Goal: Navigation & Orientation: Find specific page/section

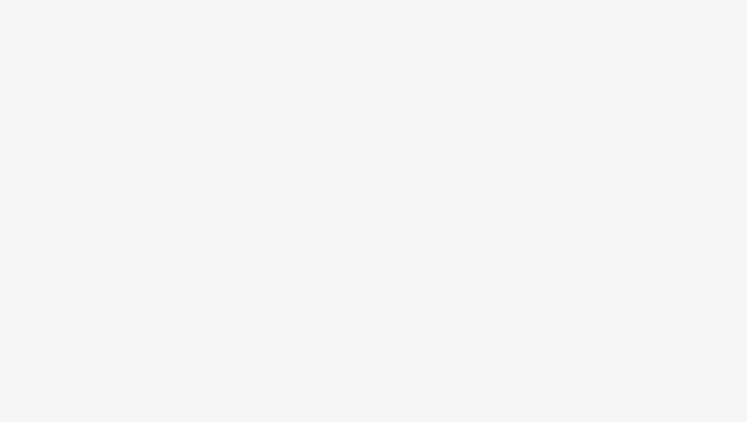
click at [24, 125] on body at bounding box center [373, 211] width 747 height 422
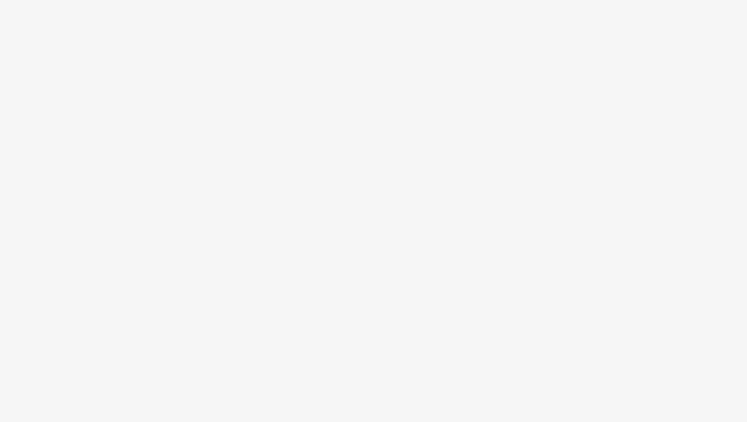
click at [24, 125] on body at bounding box center [373, 211] width 747 height 422
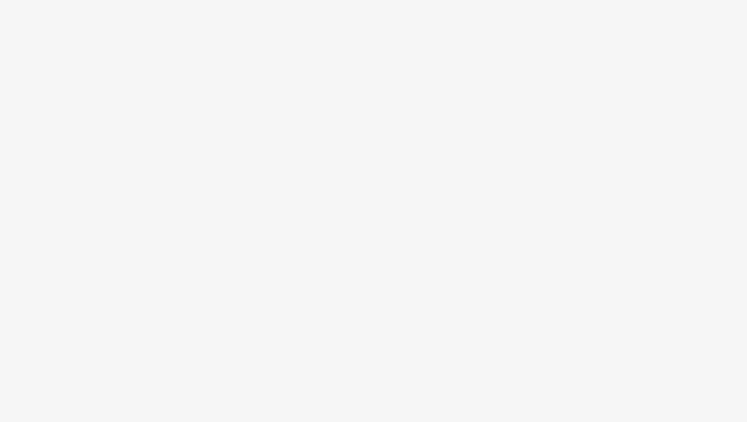
click at [24, 125] on body at bounding box center [373, 211] width 747 height 422
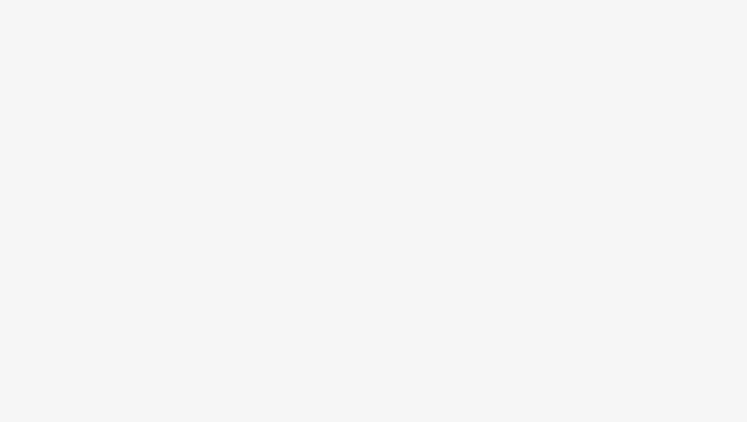
click at [24, 125] on body at bounding box center [373, 211] width 747 height 422
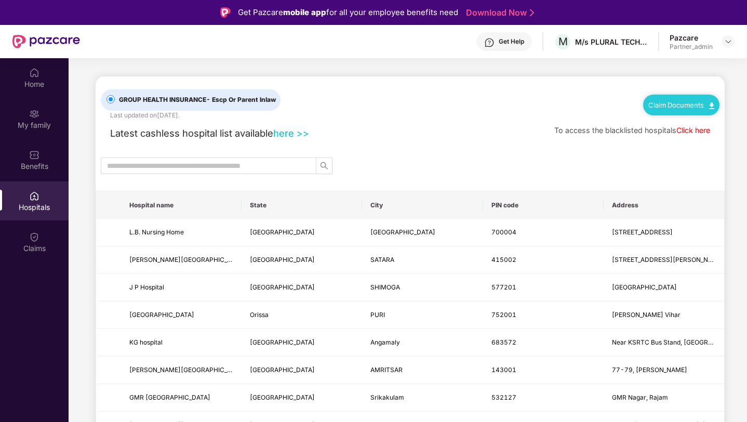
click at [49, 139] on div "Home My family Benefits Hospitals Claims" at bounding box center [34, 160] width 69 height 205
click at [38, 116] on img at bounding box center [34, 114] width 10 height 10
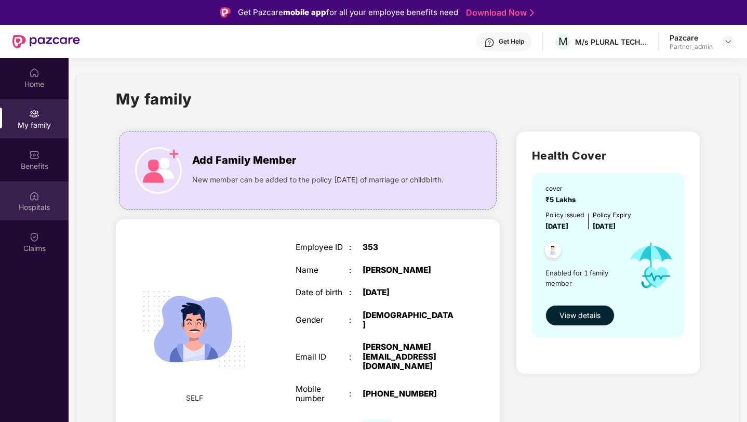
click at [49, 204] on div "Hospitals" at bounding box center [34, 207] width 69 height 10
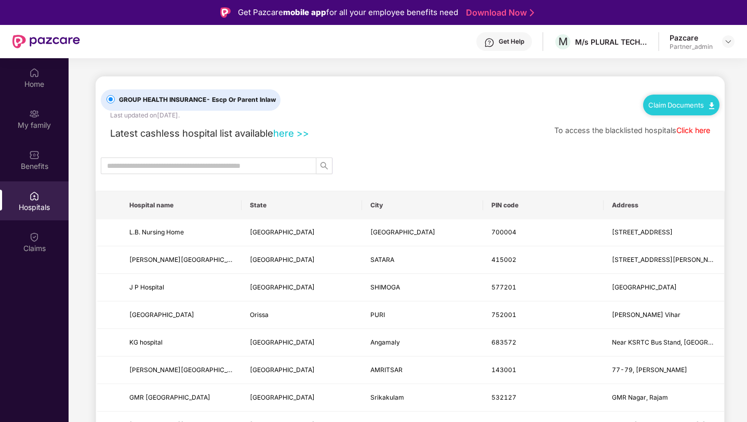
click at [172, 116] on div "Last updated on [DATE] ." at bounding box center [145, 116] width 70 height 10
click at [208, 116] on div "GROUP HEALTH INSURANCE - Escp Or Parent Inlaw Last updated on [DATE] ." at bounding box center [204, 98] width 206 height 44
